Goal: Navigation & Orientation: Find specific page/section

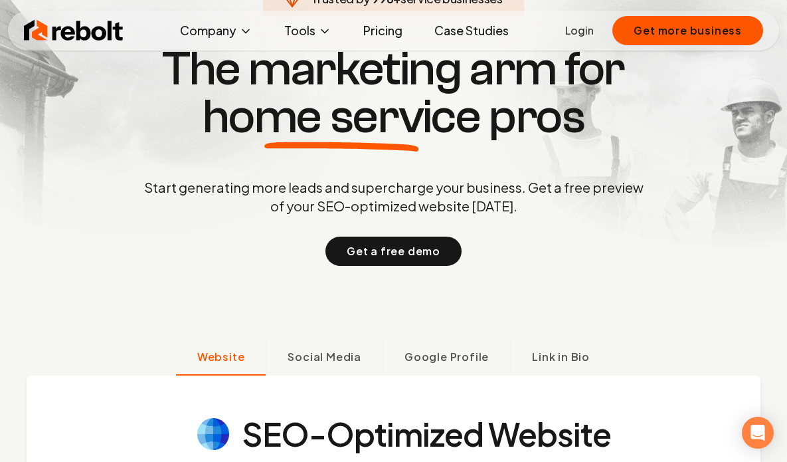
scroll to position [96, 0]
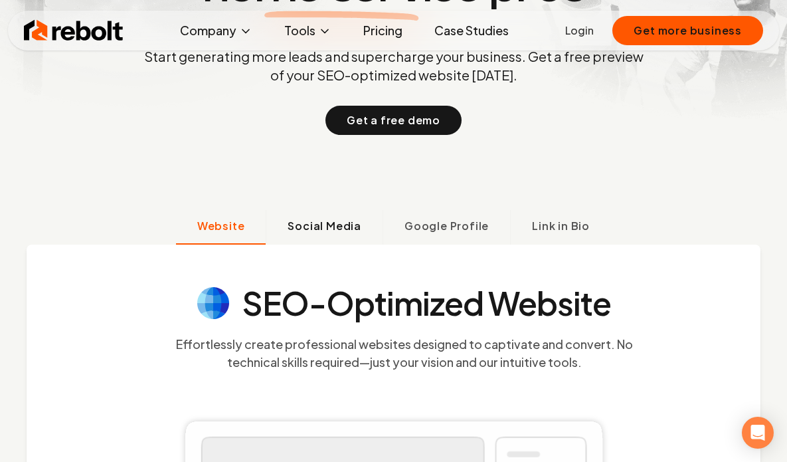
click at [315, 226] on span "Social Media" at bounding box center [325, 226] width 74 height 16
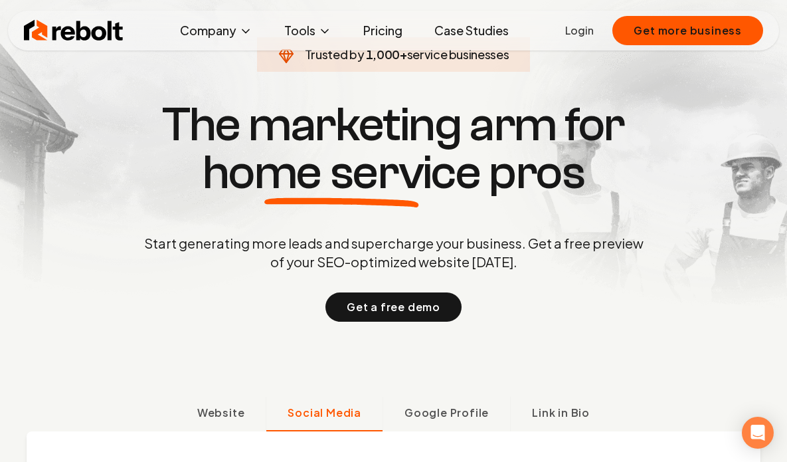
scroll to position [0, 0]
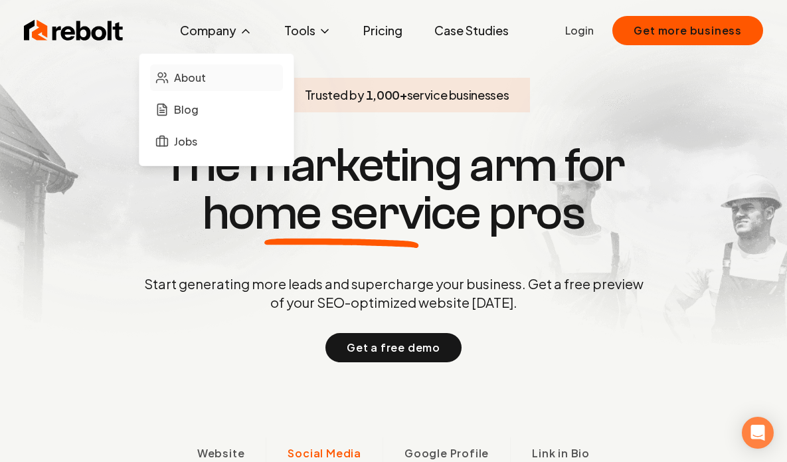
click at [195, 74] on span "About" at bounding box center [190, 78] width 32 height 16
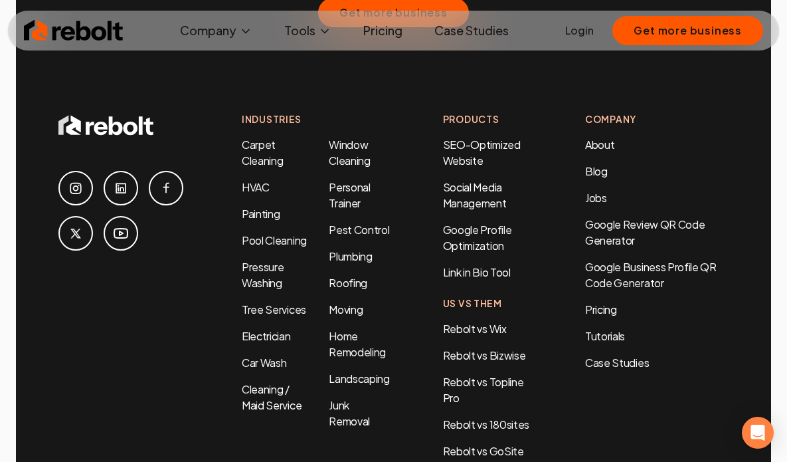
scroll to position [4299, 0]
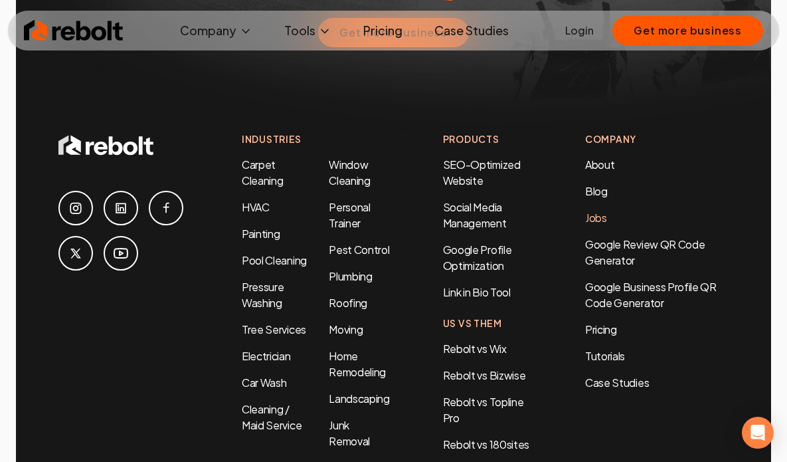
click at [598, 211] on link "Jobs" at bounding box center [596, 218] width 22 height 14
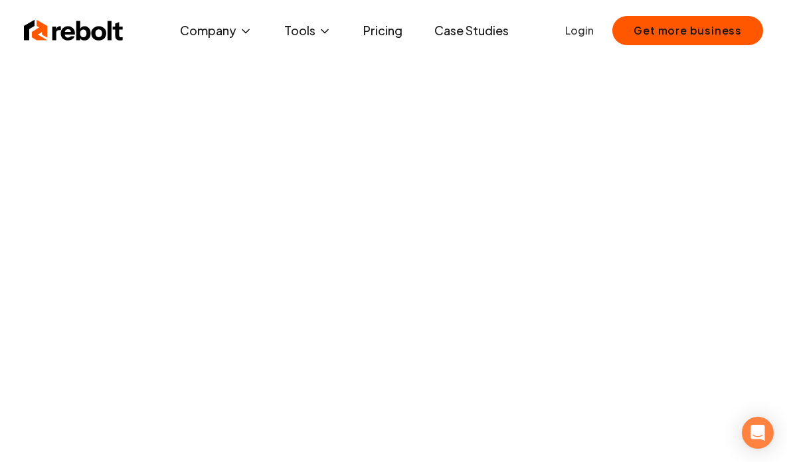
scroll to position [25, 0]
click at [181, 83] on span "About" at bounding box center [190, 78] width 32 height 16
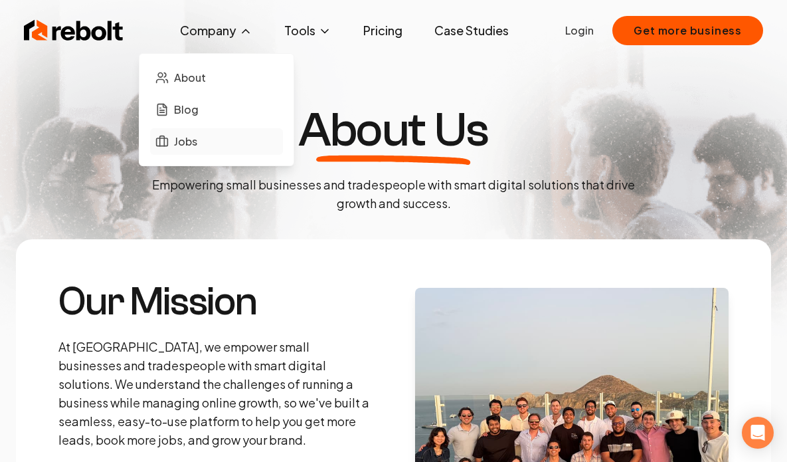
click at [221, 145] on link "Jobs" at bounding box center [216, 141] width 133 height 27
